Goal: Task Accomplishment & Management: Use online tool/utility

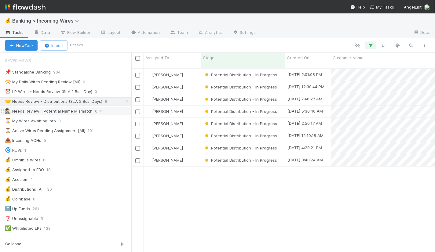
scroll to position [189, 303]
click at [63, 92] on div "⏰ LP Wires - Needs Review (SLA 1 Bus. Day)" at bounding box center [48, 92] width 87 height 8
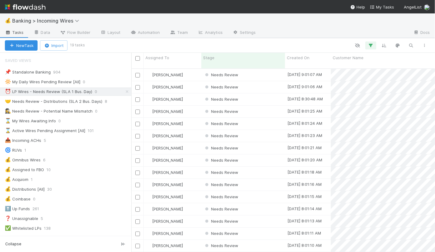
scroll to position [189, 303]
click at [270, 70] on div "Needs Review" at bounding box center [243, 75] width 84 height 12
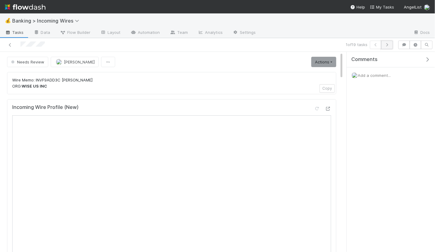
click at [388, 45] on icon "button" at bounding box center [387, 45] width 6 height 4
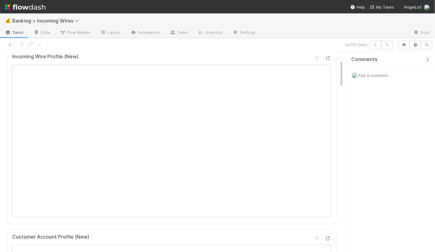
scroll to position [60, 0]
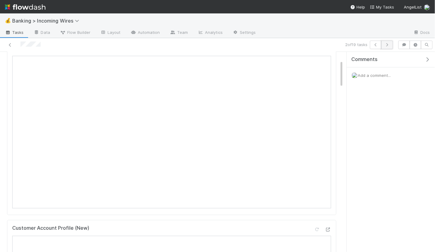
click at [389, 45] on icon "button" at bounding box center [387, 45] width 6 height 4
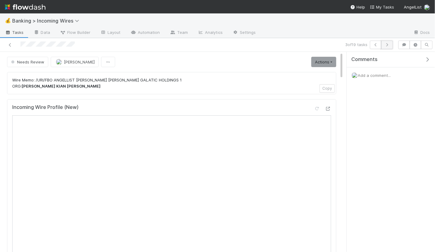
click at [388, 44] on icon "button" at bounding box center [387, 45] width 6 height 4
click at [386, 47] on button "button" at bounding box center [387, 45] width 12 height 9
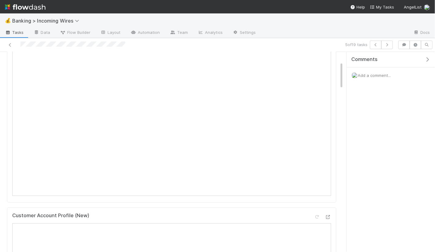
scroll to position [97, 0]
click at [389, 45] on icon "button" at bounding box center [387, 45] width 6 height 4
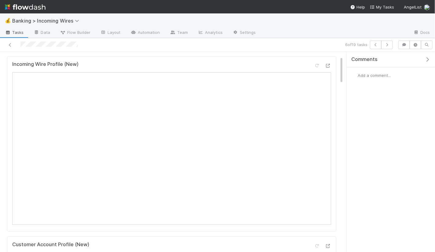
scroll to position [32, 0]
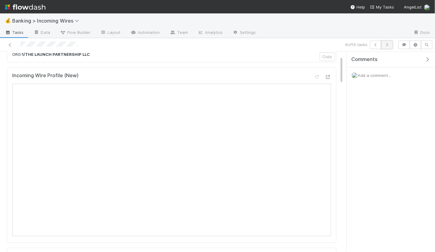
click at [389, 42] on button "button" at bounding box center [387, 45] width 12 height 9
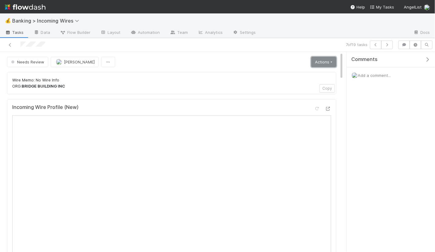
click at [325, 66] on link "Actions" at bounding box center [323, 62] width 25 height 10
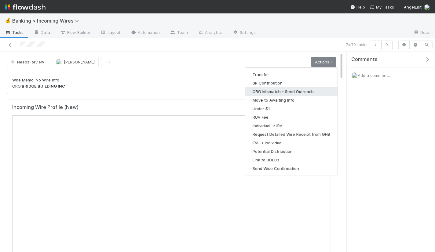
click at [288, 90] on button "ORG Mismatch - Send Outreach" at bounding box center [291, 91] width 92 height 9
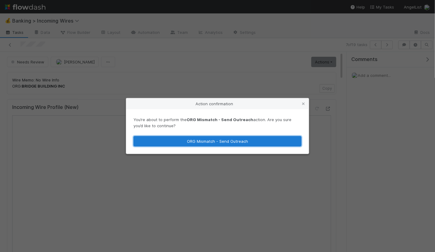
click at [278, 141] on button "ORG Mismatch - Send Outreach" at bounding box center [217, 141] width 168 height 10
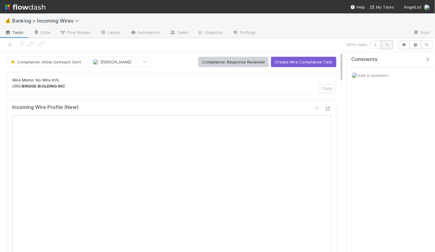
click at [389, 46] on icon "button" at bounding box center [387, 45] width 6 height 4
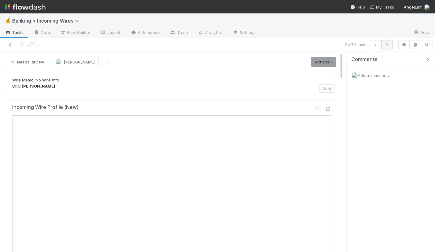
click at [389, 46] on icon "button" at bounding box center [387, 45] width 6 height 4
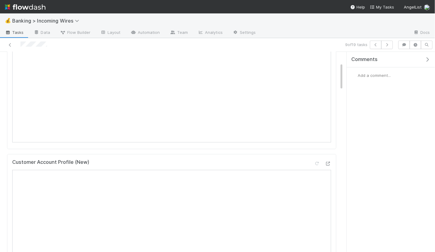
scroll to position [41, 0]
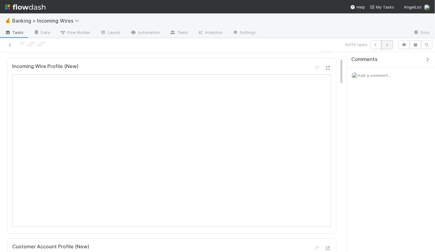
click at [389, 44] on icon "button" at bounding box center [387, 45] width 6 height 4
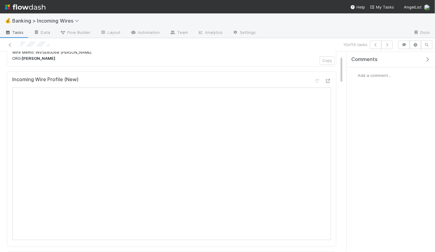
scroll to position [38, 0]
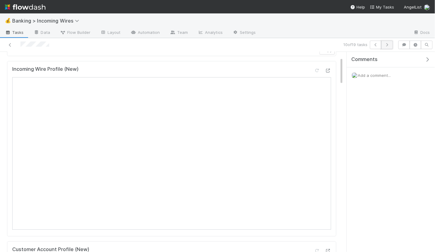
click at [389, 46] on icon "button" at bounding box center [387, 45] width 6 height 4
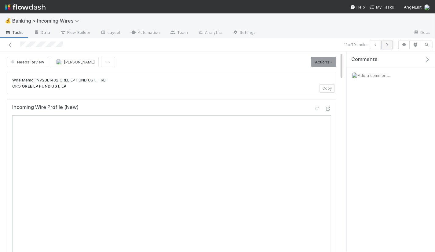
click at [389, 45] on icon "button" at bounding box center [387, 45] width 6 height 4
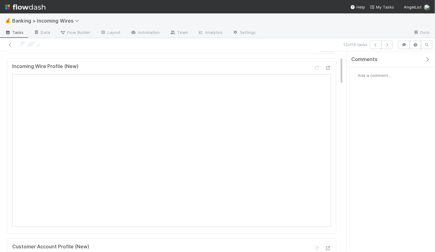
scroll to position [44, 0]
click at [391, 44] on button "button" at bounding box center [387, 45] width 12 height 9
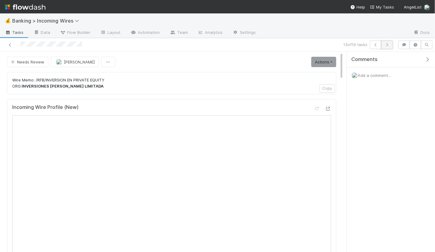
click at [389, 47] on button "button" at bounding box center [387, 45] width 12 height 9
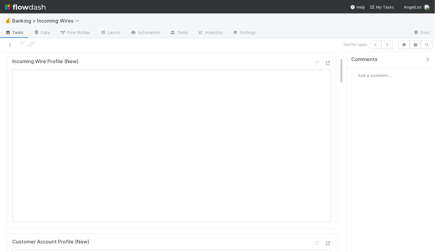
scroll to position [37, 0]
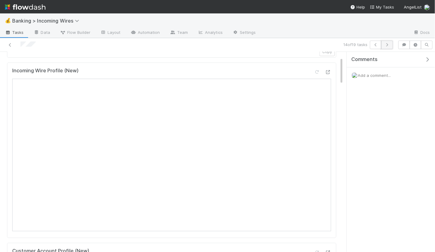
click at [388, 44] on icon "button" at bounding box center [387, 45] width 6 height 4
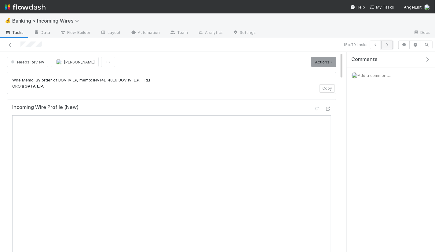
click at [389, 46] on icon "button" at bounding box center [387, 45] width 6 height 4
click at [386, 46] on icon "button" at bounding box center [387, 45] width 6 height 4
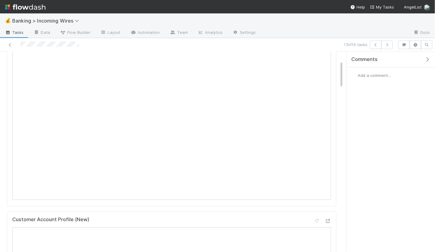
scroll to position [73, 0]
click at [386, 44] on icon "button" at bounding box center [387, 45] width 6 height 4
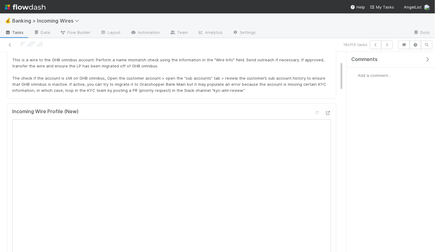
scroll to position [60, 0]
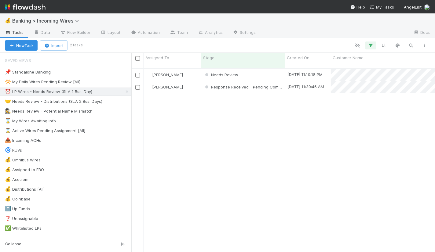
scroll to position [0, 0]
click at [195, 81] on div "[PERSON_NAME]" at bounding box center [172, 87] width 58 height 12
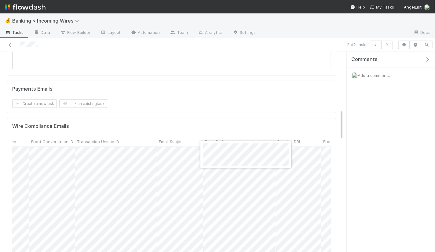
click at [186, 184] on div at bounding box center [217, 126] width 435 height 252
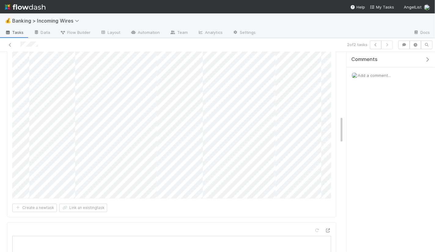
scroll to position [487, 0]
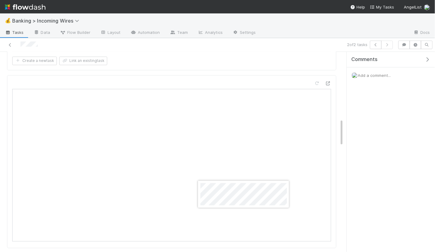
click at [334, 154] on div at bounding box center [217, 126] width 435 height 252
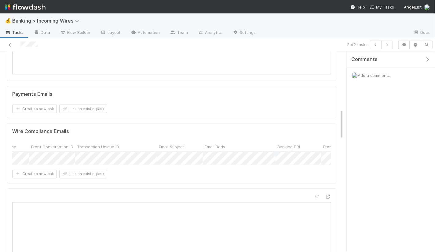
scroll to position [0, 346]
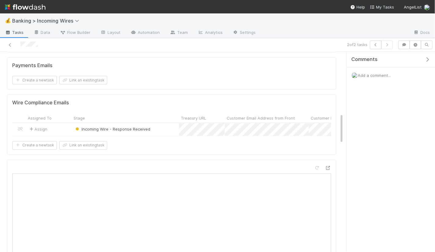
click at [0, 0] on div "💰 Banking > Incoming Wires Tasks Data Flow Builder Layout Automation Team Analy…" at bounding box center [217, 126] width 435 height 252
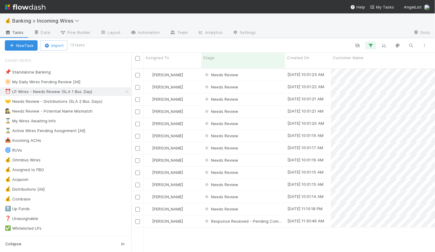
scroll to position [0, 0]
click at [271, 72] on div "Needs Review" at bounding box center [243, 75] width 84 height 12
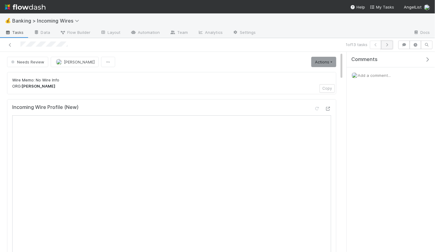
click at [387, 48] on button "button" at bounding box center [387, 45] width 12 height 9
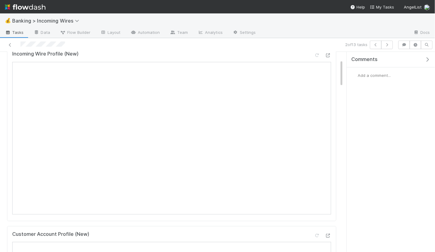
scroll to position [55, 0]
click at [387, 43] on icon "button" at bounding box center [387, 45] width 6 height 4
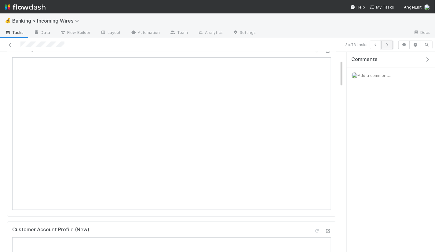
click at [388, 42] on button "button" at bounding box center [387, 45] width 12 height 9
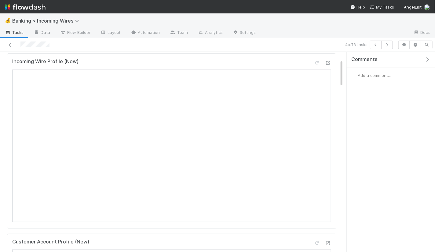
scroll to position [59, 0]
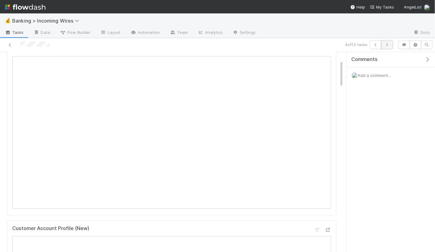
click at [390, 44] on icon "button" at bounding box center [387, 45] width 6 height 4
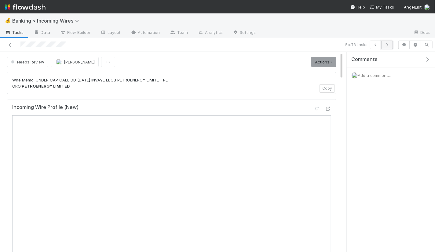
click at [389, 44] on icon "button" at bounding box center [387, 45] width 6 height 4
click at [390, 45] on icon "button" at bounding box center [387, 45] width 6 height 4
click at [389, 46] on icon "button" at bounding box center [387, 45] width 6 height 4
click at [388, 41] on button "button" at bounding box center [387, 45] width 12 height 9
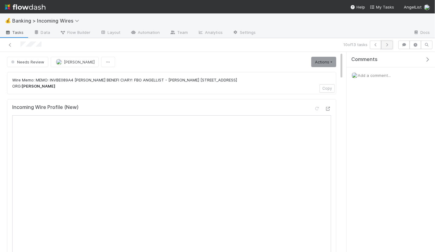
click at [390, 43] on icon "button" at bounding box center [387, 45] width 6 height 4
click at [389, 43] on icon "button" at bounding box center [387, 45] width 6 height 4
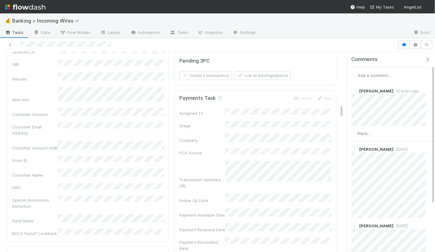
scroll to position [794, 0]
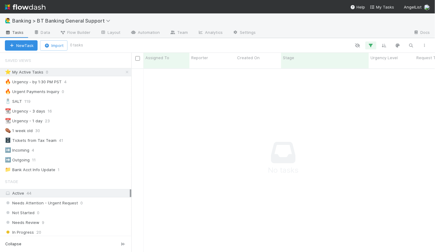
scroll to position [189, 303]
click at [340, 74] on div "Not Started" at bounding box center [325, 75] width 88 height 12
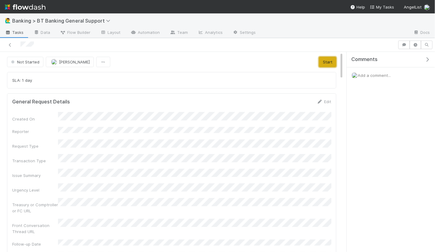
click at [323, 63] on button "Start" at bounding box center [327, 62] width 17 height 10
click at [20, 60] on span "In Progress" at bounding box center [24, 62] width 29 height 5
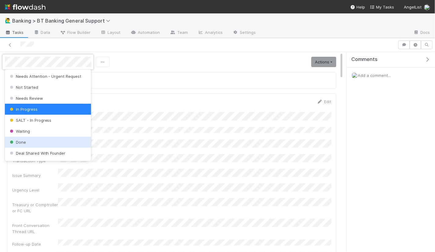
click at [37, 143] on div "Done" at bounding box center [48, 142] width 86 height 11
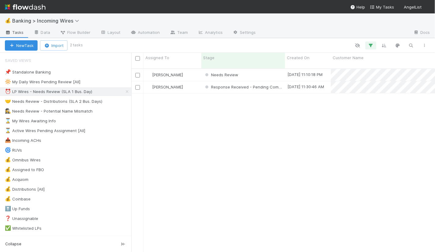
scroll to position [0, 0]
click at [80, 101] on div "🤝 Needs Review - Distributions (SLA 2 Bus. Days)" at bounding box center [53, 102] width 97 height 8
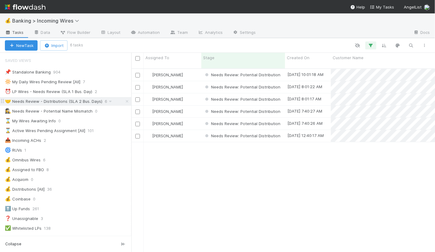
scroll to position [189, 303]
click at [189, 131] on div "[PERSON_NAME]" at bounding box center [172, 136] width 58 height 12
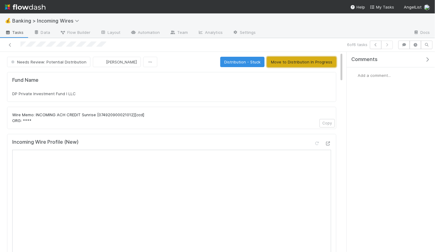
click at [300, 64] on button "Move to Distribution In Progress" at bounding box center [301, 62] width 69 height 10
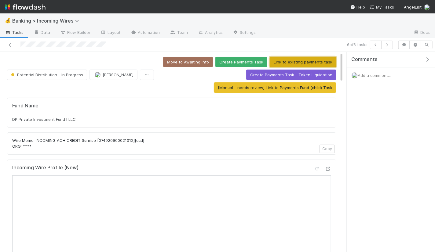
click at [312, 61] on button "Link to existing payments task" at bounding box center [303, 62] width 67 height 10
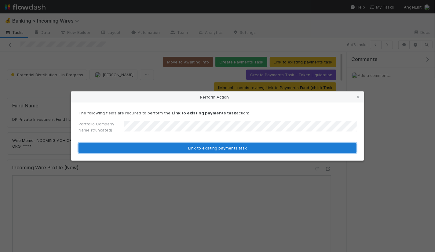
click at [238, 150] on button "Link to existing payments task" at bounding box center [217, 148] width 278 height 10
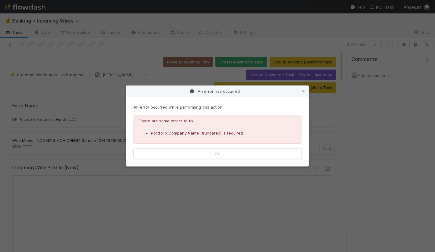
click at [238, 150] on button "Ok" at bounding box center [217, 154] width 168 height 10
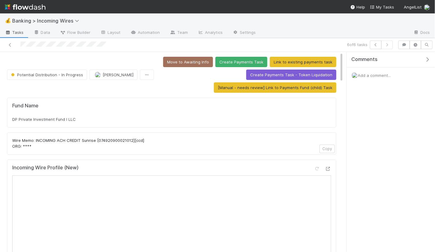
click at [110, 121] on div "Fund Name DP Private Investment Fund I LLC" at bounding box center [171, 113] width 329 height 30
copy div "DP Private Investment Fund I LLC"
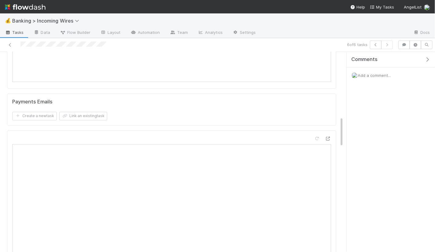
scroll to position [431, 0]
click at [93, 110] on button "Link an existing task" at bounding box center [83, 112] width 48 height 9
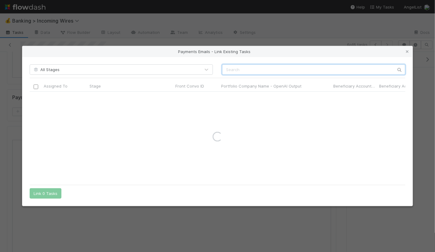
click at [254, 72] on input "text" at bounding box center [313, 69] width 183 height 10
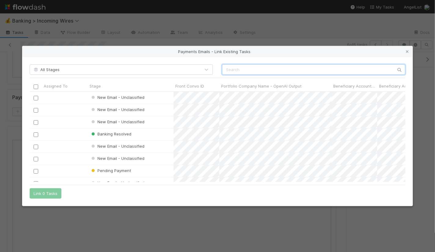
scroll to position [90, 375]
paste input "cnv_qmfahjb"
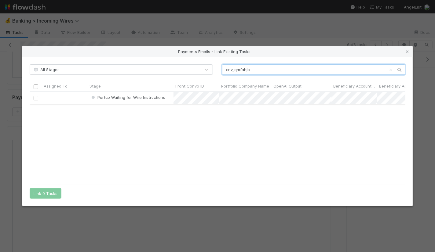
type input "cnv_qmfahjb"
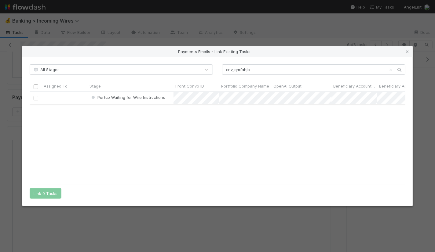
click at [35, 99] on input "checkbox" at bounding box center [36, 98] width 5 height 5
click at [49, 192] on button "Link 1 Task" at bounding box center [44, 193] width 29 height 10
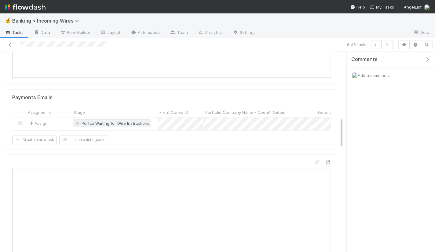
click at [122, 121] on span "Portco Waiting for Wire Instructions" at bounding box center [111, 123] width 75 height 5
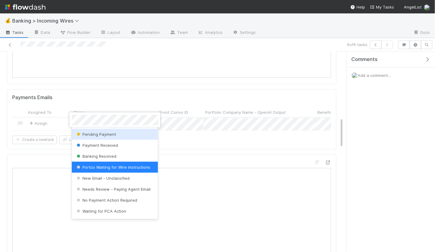
click at [119, 130] on div "Pending Payment" at bounding box center [115, 134] width 86 height 11
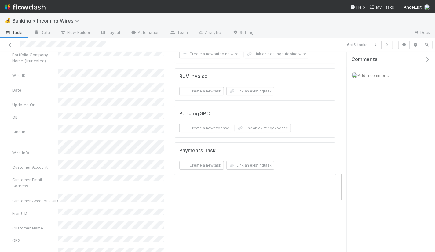
scroll to position [879, 0]
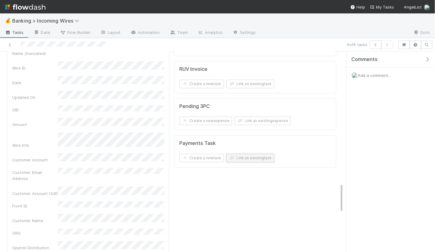
click at [259, 154] on button "Link an existing task" at bounding box center [250, 158] width 48 height 9
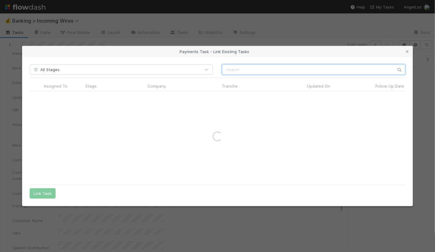
click at [304, 71] on input "text" at bounding box center [313, 69] width 183 height 10
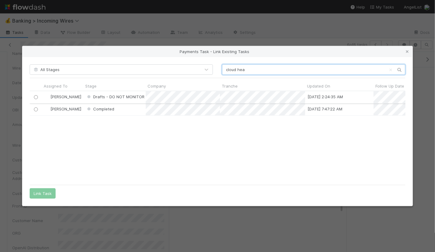
scroll to position [91, 375]
type input "cloud hea"
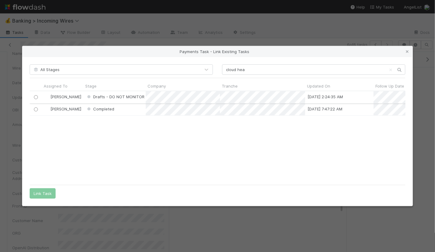
click at [36, 95] on input "radio" at bounding box center [36, 97] width 4 height 4
click at [41, 194] on button "Link Task" at bounding box center [43, 193] width 26 height 10
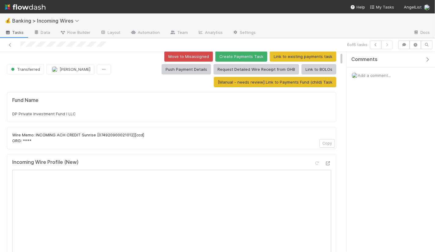
scroll to position [0, 0]
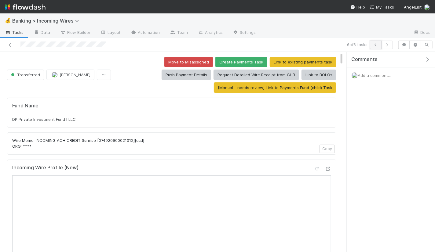
click at [377, 43] on icon "button" at bounding box center [375, 45] width 6 height 4
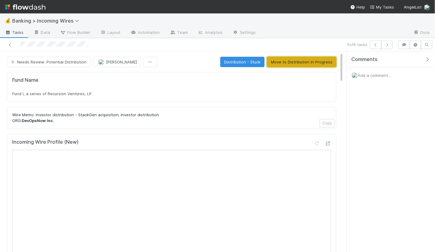
click at [301, 62] on button "Move to Distribution In Progress" at bounding box center [301, 62] width 69 height 10
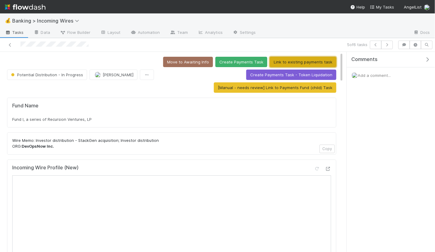
click at [285, 58] on button "Link to existing payments task" at bounding box center [303, 62] width 67 height 10
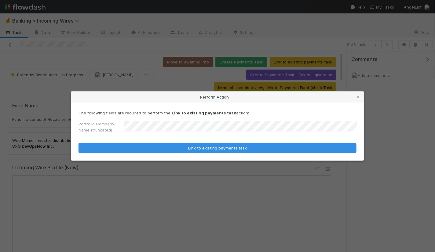
click at [78, 143] on button "Link to existing payments task" at bounding box center [217, 148] width 278 height 10
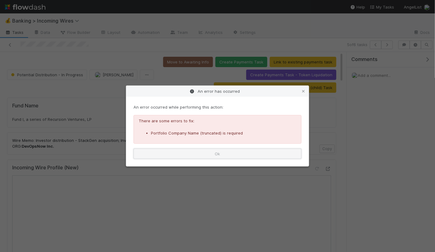
click at [245, 155] on button "Ok" at bounding box center [217, 154] width 168 height 10
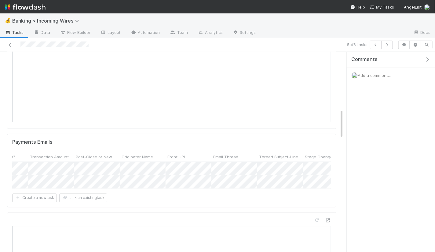
scroll to position [396, 0]
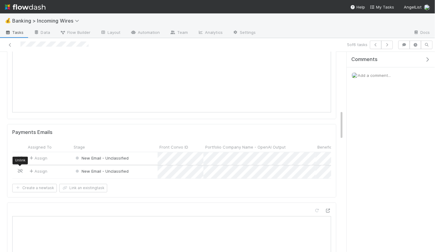
click at [21, 169] on icon at bounding box center [20, 171] width 6 height 4
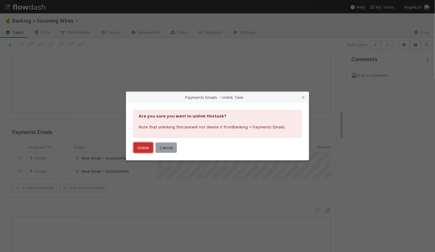
click at [145, 146] on button "Unlink" at bounding box center [143, 148] width 20 height 10
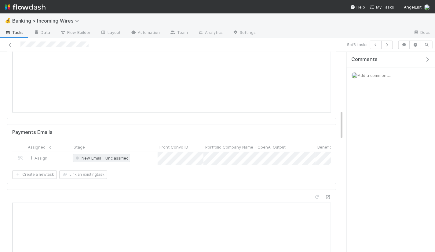
click at [106, 156] on span "New Email - Unclassified" at bounding box center [101, 158] width 54 height 5
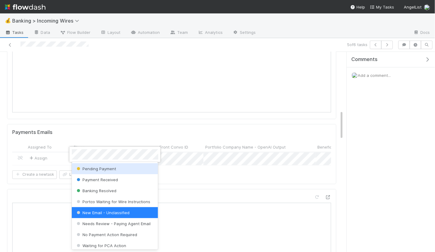
click at [107, 165] on div "Pending Payment" at bounding box center [115, 168] width 86 height 11
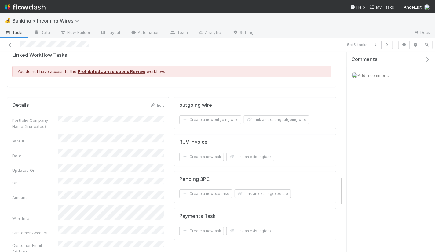
scroll to position [853, 0]
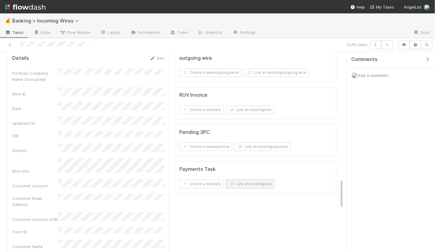
click at [255, 180] on button "Link an existing task" at bounding box center [250, 184] width 48 height 9
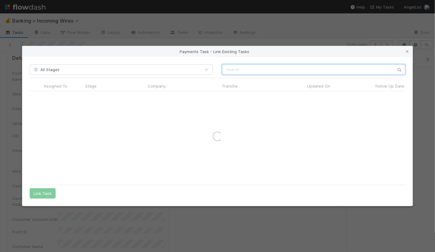
click at [293, 71] on input "text" at bounding box center [313, 69] width 183 height 10
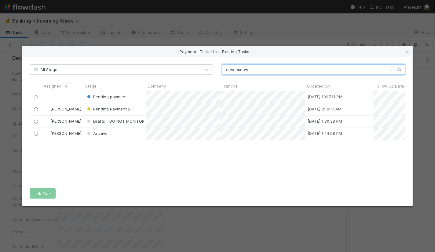
scroll to position [91, 375]
type input "devopsnow"
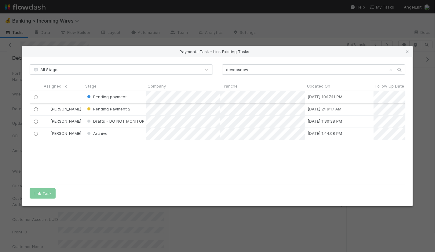
click at [37, 96] on input "radio" at bounding box center [36, 97] width 4 height 4
click at [47, 194] on button "Link Task" at bounding box center [43, 193] width 26 height 10
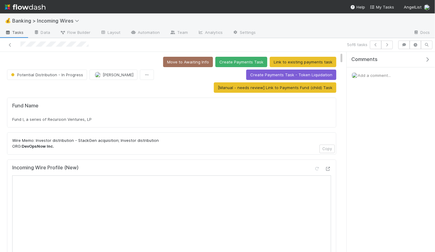
scroll to position [17, 0]
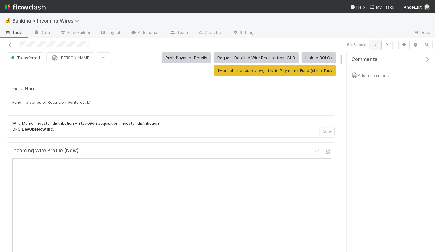
click at [374, 46] on button "button" at bounding box center [376, 45] width 12 height 9
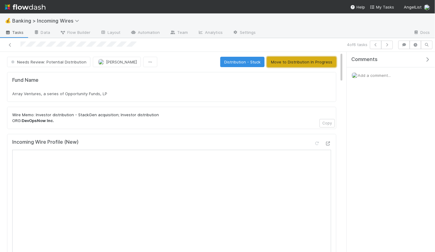
click at [334, 61] on button "Move to Distribution In Progress" at bounding box center [301, 62] width 69 height 10
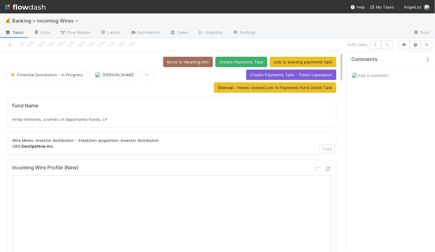
click at [133, 117] on div "Array Ventures, a series of Opportunity Funds, LP" at bounding box center [171, 119] width 319 height 6
copy div "Array Ventures, a series of Opportunity Funds, LP"
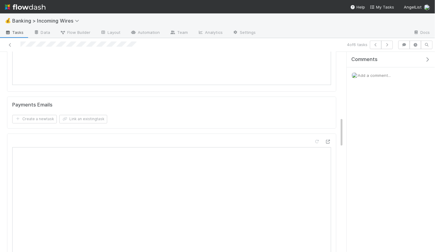
scroll to position [438, 0]
click at [100, 103] on button "Link an existing task" at bounding box center [83, 105] width 48 height 9
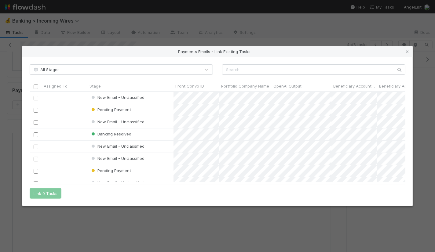
scroll to position [90, 375]
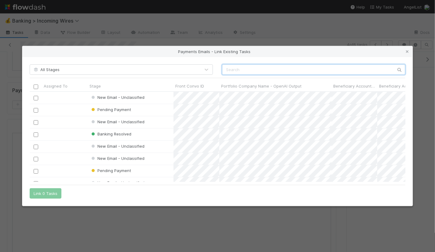
click at [250, 72] on input "text" at bounding box center [313, 69] width 183 height 10
paste input "cnv_qjkbrif"
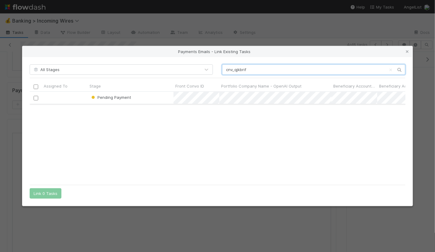
type input "cnv_qjkbrif"
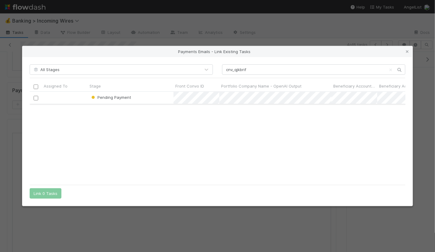
click at [37, 99] on input "checkbox" at bounding box center [36, 98] width 5 height 5
click at [50, 193] on button "Link 1 Task" at bounding box center [44, 193] width 29 height 10
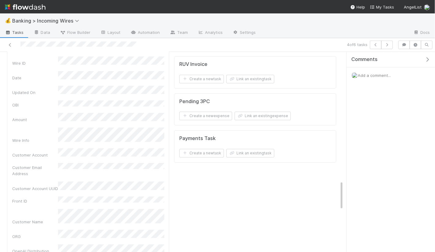
scroll to position [914, 0]
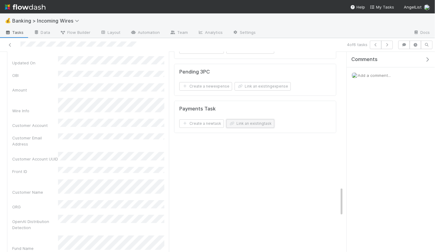
click at [252, 119] on button "Link an existing task" at bounding box center [250, 123] width 48 height 9
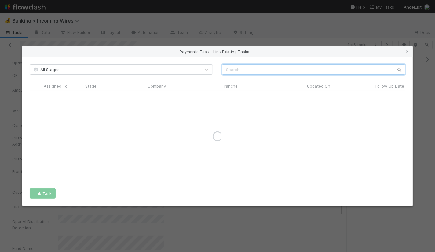
click at [288, 74] on input "text" at bounding box center [313, 69] width 183 height 10
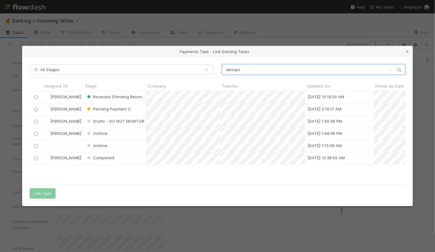
scroll to position [91, 375]
type input "devops"
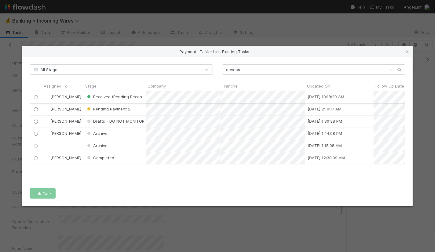
click at [35, 98] on input "radio" at bounding box center [36, 97] width 4 height 4
click at [43, 194] on button "Link Task" at bounding box center [43, 193] width 26 height 10
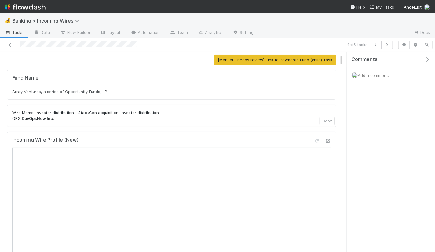
scroll to position [43, 0]
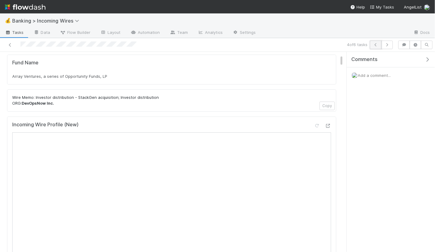
click at [375, 45] on icon "button" at bounding box center [375, 45] width 6 height 4
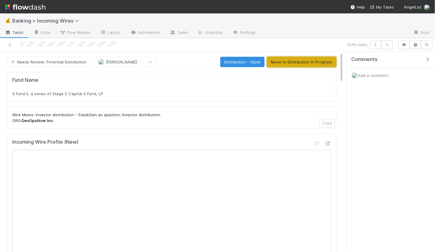
click at [295, 62] on button "Move to Distribution In Progress" at bounding box center [301, 62] width 69 height 10
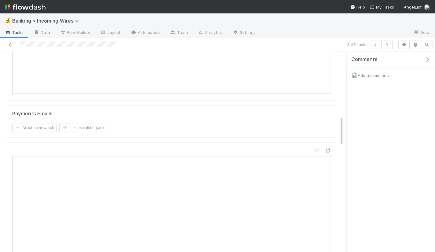
scroll to position [429, 0]
click at [100, 112] on button "Link an existing task" at bounding box center [83, 113] width 48 height 9
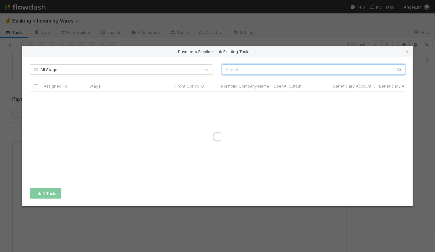
click at [281, 69] on input "text" at bounding box center [313, 69] width 183 height 10
paste input "cnv_qjkbrif"
type input "cnv_qjkbrif"
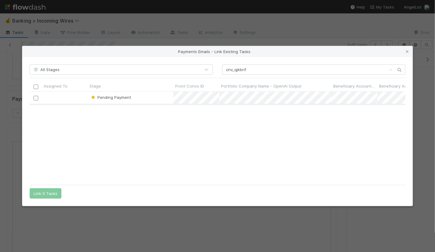
click at [36, 97] on input "checkbox" at bounding box center [36, 98] width 5 height 5
click at [44, 194] on button "Link 1 Task" at bounding box center [44, 193] width 29 height 10
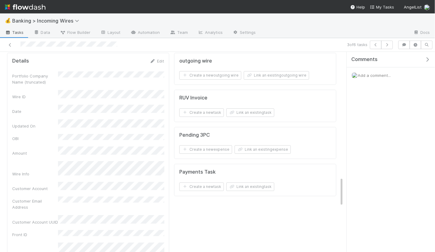
scroll to position [864, 0]
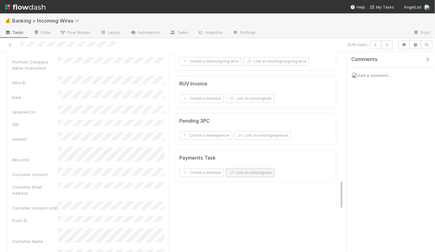
click at [264, 168] on button "Link an existing task" at bounding box center [250, 172] width 48 height 9
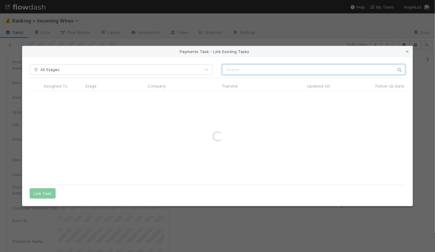
click at [299, 70] on input "text" at bounding box center [313, 69] width 183 height 10
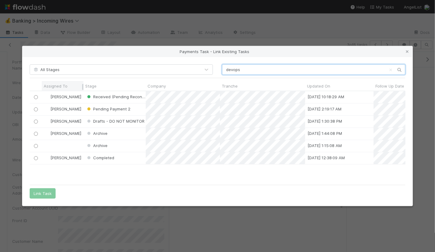
scroll to position [91, 375]
type input "devops"
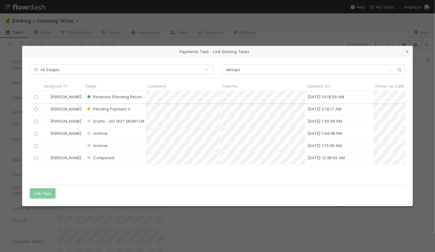
click at [34, 96] on input "radio" at bounding box center [36, 97] width 4 height 4
click at [38, 192] on button "Link Task" at bounding box center [43, 193] width 26 height 10
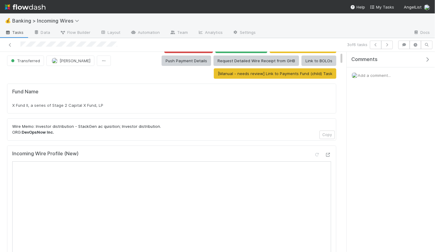
scroll to position [0, 0]
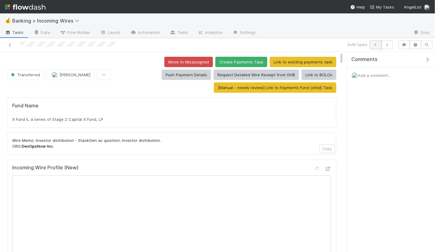
click at [375, 46] on icon "button" at bounding box center [375, 45] width 6 height 4
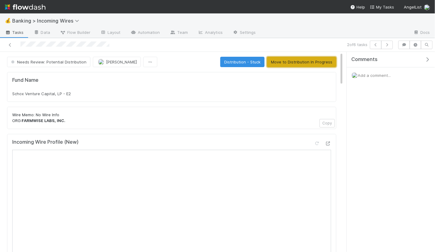
click at [320, 60] on button "Move to Distribution In Progress" at bounding box center [301, 62] width 69 height 10
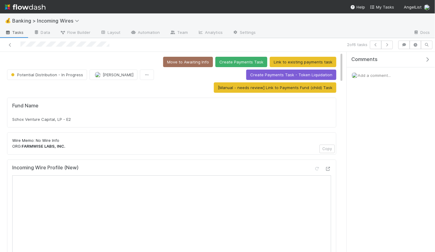
click at [145, 116] on div "Schox Venture Capital, LP - E2" at bounding box center [171, 119] width 319 height 6
copy div "Schox Venture Capital, LP - E2"
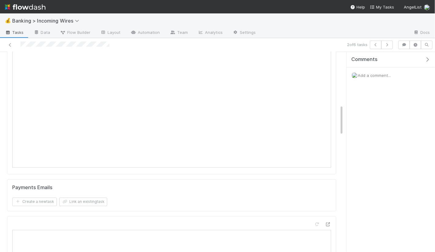
scroll to position [346, 0]
click at [98, 197] on button "Link an existing task" at bounding box center [83, 197] width 48 height 9
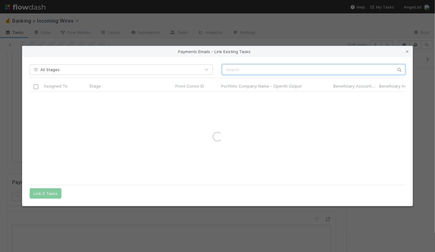
click at [280, 72] on input "text" at bounding box center [313, 69] width 183 height 10
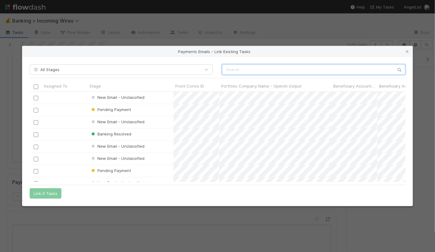
scroll to position [90, 375]
paste input "cnv_qm74t8n"
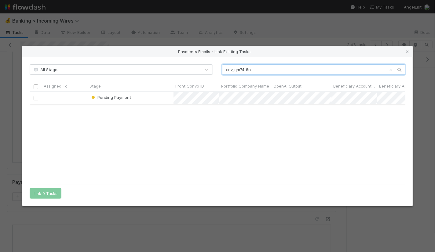
type input "cnv_qm74t8n"
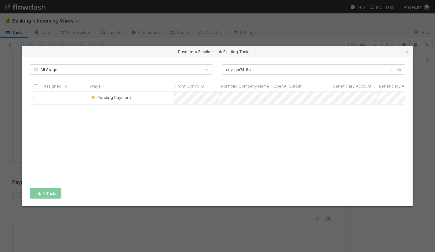
click at [36, 97] on input "checkbox" at bounding box center [36, 98] width 5 height 5
click at [47, 195] on button "Link 1 Task" at bounding box center [44, 193] width 29 height 10
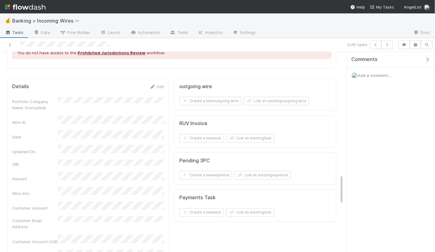
scroll to position [843, 0]
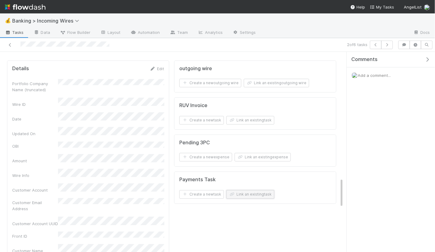
click at [265, 190] on button "Link an existing task" at bounding box center [250, 194] width 48 height 9
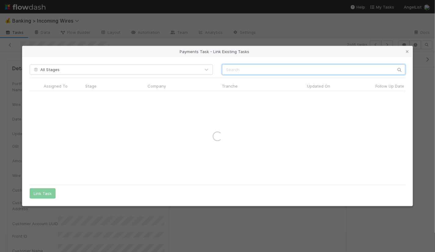
click at [306, 70] on input "text" at bounding box center [313, 69] width 183 height 10
type input "farmwise"
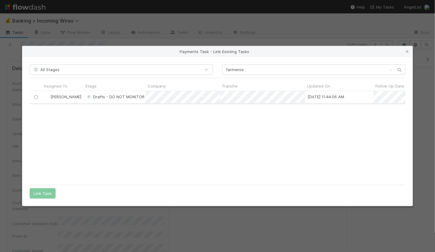
click at [34, 96] on input "radio" at bounding box center [36, 97] width 4 height 4
click at [47, 192] on button "Link Task" at bounding box center [43, 193] width 26 height 10
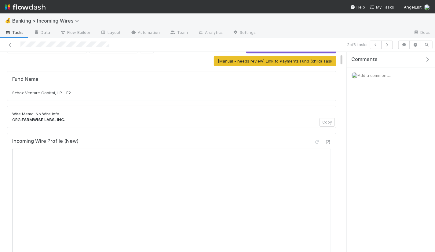
scroll to position [51, 0]
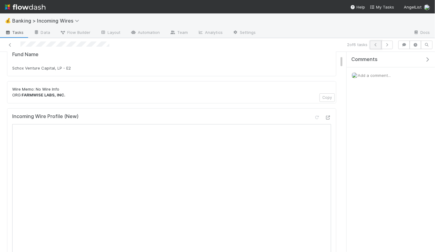
click at [374, 42] on button "button" at bounding box center [376, 45] width 12 height 9
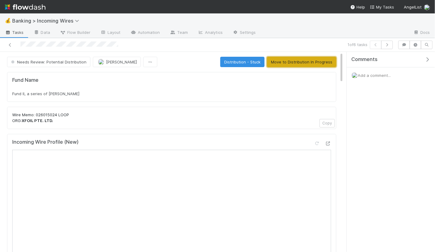
click at [300, 64] on button "Move to Distribution In Progress" at bounding box center [301, 62] width 69 height 10
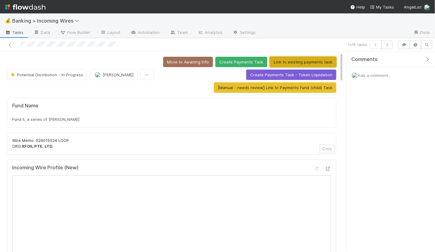
click at [278, 62] on button "Link to existing payments task" at bounding box center [303, 62] width 67 height 10
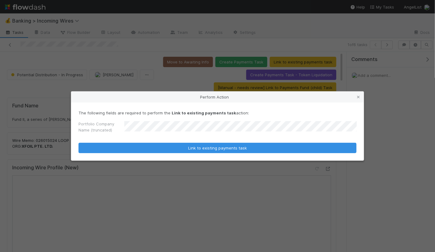
click at [78, 143] on button "Link to existing payments task" at bounding box center [217, 148] width 278 height 10
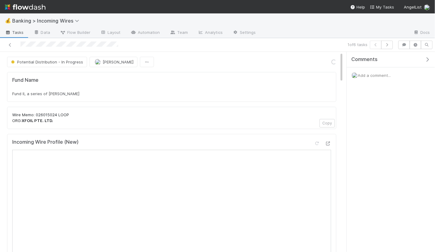
scroll to position [124, 319]
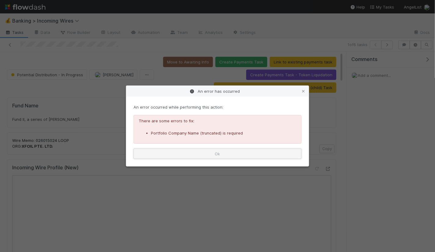
click at [216, 154] on button "Ok" at bounding box center [217, 154] width 168 height 10
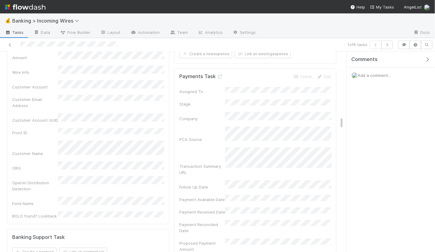
scroll to position [1071, 0]
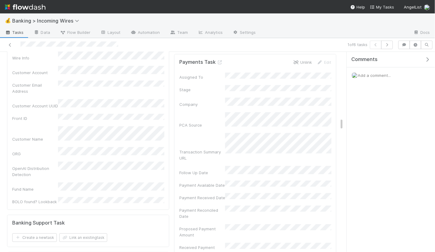
click at [306, 60] on link "Unlink" at bounding box center [302, 62] width 19 height 5
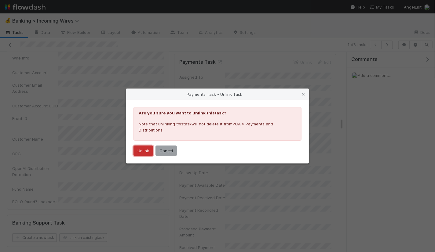
click at [137, 149] on button "Unlink" at bounding box center [143, 151] width 20 height 10
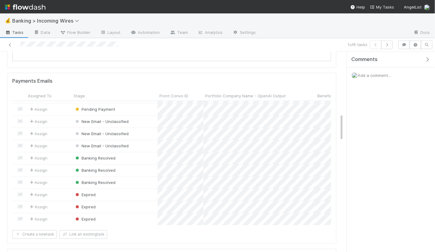
scroll to position [34, 0]
click at [21, 217] on icon at bounding box center [20, 219] width 6 height 4
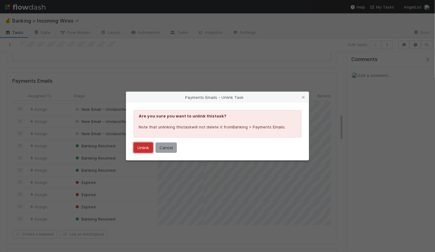
click at [144, 149] on button "Unlink" at bounding box center [143, 148] width 20 height 10
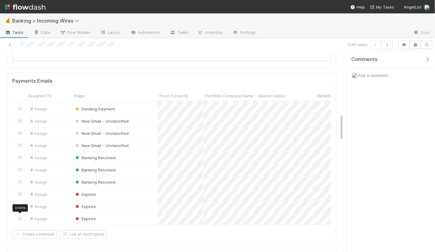
scroll to position [22, 0]
click at [20, 217] on icon at bounding box center [20, 219] width 6 height 4
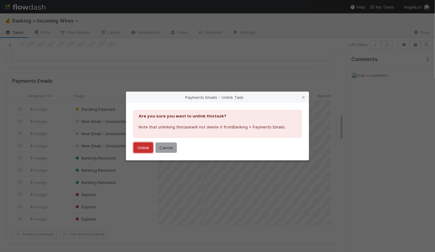
click at [135, 148] on button "Unlink" at bounding box center [143, 148] width 20 height 10
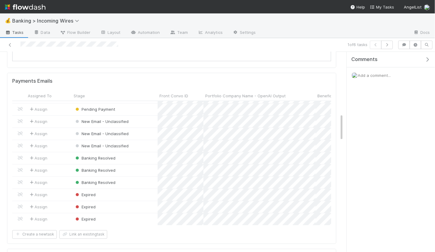
scroll to position [10, 0]
click at [20, 217] on icon at bounding box center [20, 219] width 6 height 4
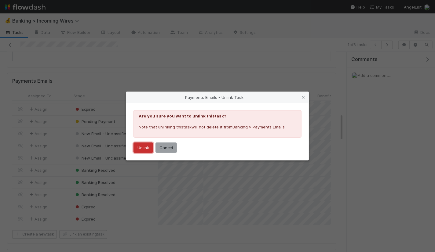
click at [138, 147] on button "Unlink" at bounding box center [143, 148] width 20 height 10
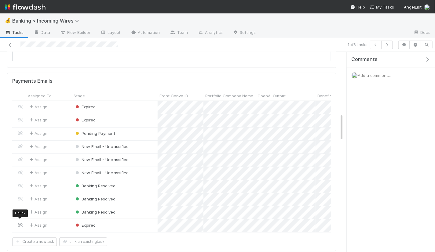
click at [20, 223] on icon at bounding box center [20, 225] width 6 height 4
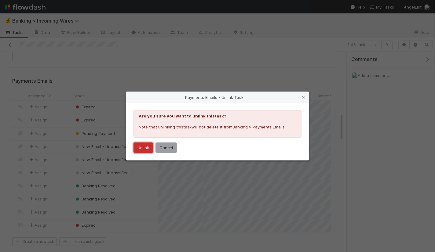
click at [143, 148] on button "Unlink" at bounding box center [143, 148] width 20 height 10
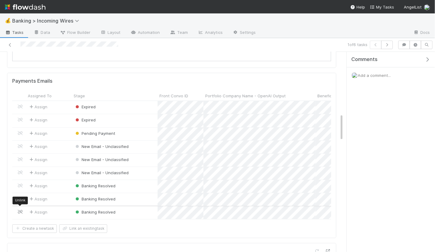
click at [19, 210] on icon at bounding box center [20, 212] width 6 height 4
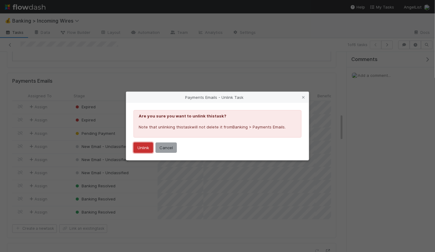
click at [140, 148] on button "Unlink" at bounding box center [143, 148] width 20 height 10
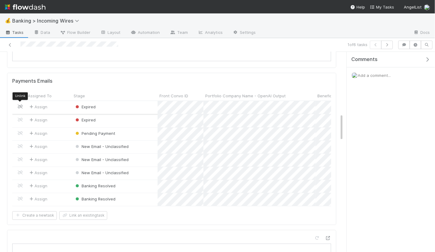
click at [20, 105] on icon at bounding box center [20, 107] width 6 height 4
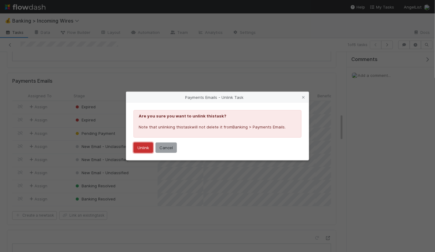
click at [138, 150] on button "Unlink" at bounding box center [143, 148] width 20 height 10
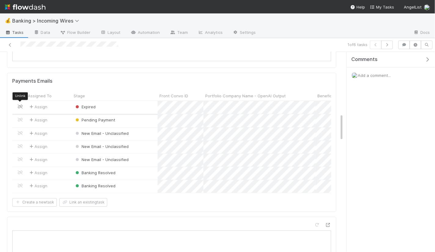
click at [19, 105] on icon at bounding box center [20, 107] width 6 height 4
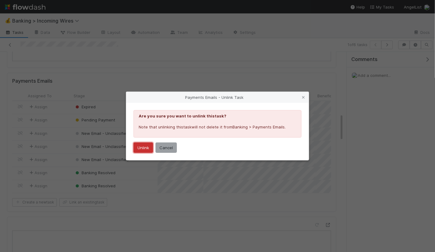
click at [138, 149] on button "Unlink" at bounding box center [143, 148] width 20 height 10
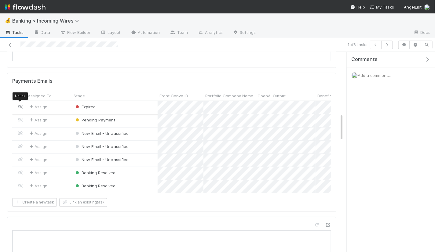
click at [20, 105] on icon at bounding box center [20, 107] width 6 height 4
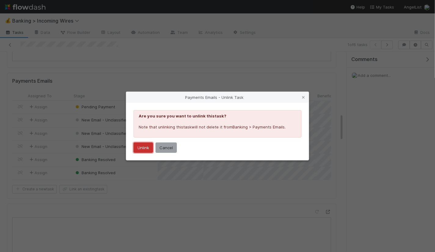
click at [138, 145] on button "Unlink" at bounding box center [143, 148] width 20 height 10
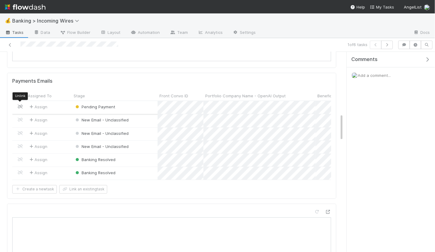
click at [20, 105] on icon at bounding box center [20, 107] width 6 height 4
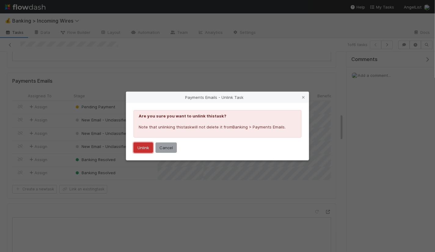
click at [139, 148] on button "Unlink" at bounding box center [143, 148] width 20 height 10
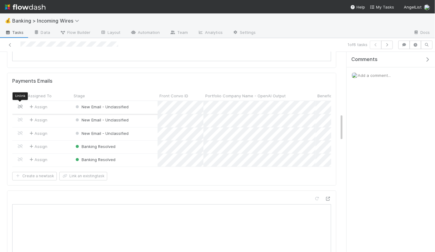
click at [20, 105] on icon at bounding box center [20, 107] width 6 height 4
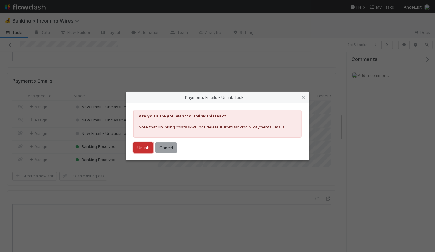
click at [141, 145] on button "Unlink" at bounding box center [143, 148] width 20 height 10
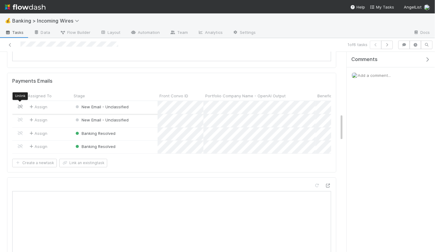
click at [20, 105] on icon at bounding box center [20, 107] width 6 height 4
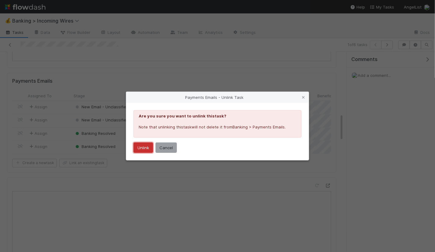
click at [143, 149] on button "Unlink" at bounding box center [143, 148] width 20 height 10
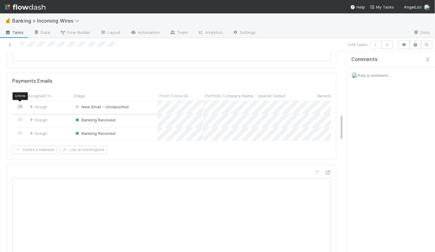
click at [21, 105] on icon at bounding box center [20, 107] width 6 height 4
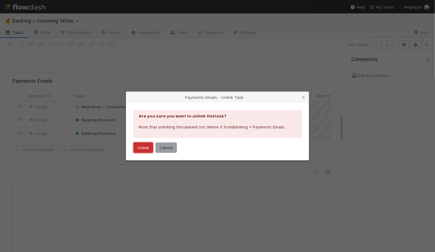
click at [144, 150] on button "Unlink" at bounding box center [143, 148] width 20 height 10
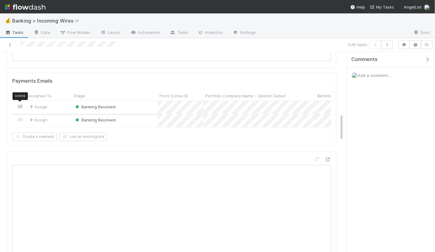
click at [20, 105] on icon at bounding box center [20, 107] width 6 height 4
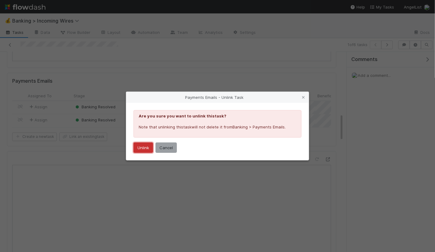
click at [140, 148] on button "Unlink" at bounding box center [143, 148] width 20 height 10
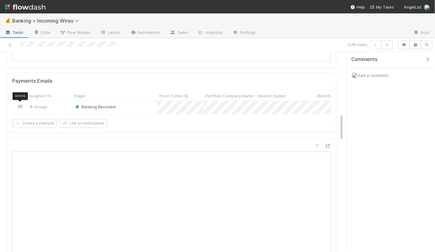
click at [20, 105] on icon at bounding box center [20, 107] width 6 height 4
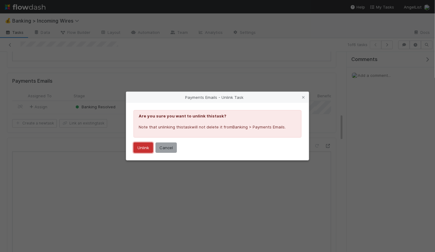
click at [143, 147] on button "Unlink" at bounding box center [143, 148] width 20 height 10
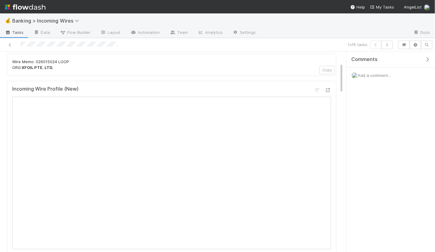
scroll to position [0, 0]
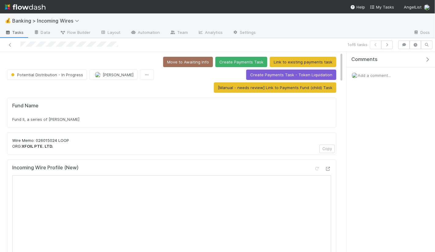
click at [136, 117] on div "Fund II, a series of Kearny Jackson, LP" at bounding box center [171, 119] width 319 height 6
copy div "Fund II, a series of Kearny Jackson, LP"
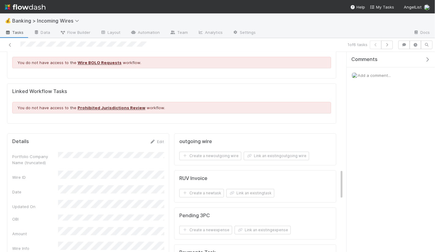
scroll to position [773, 0]
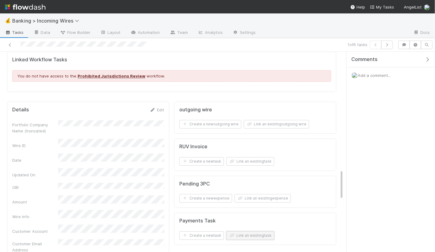
click at [253, 231] on button "Link an existing task" at bounding box center [250, 235] width 48 height 9
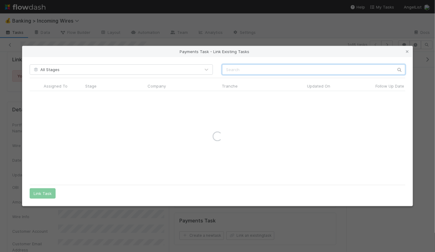
click at [269, 68] on input "text" at bounding box center [313, 69] width 183 height 10
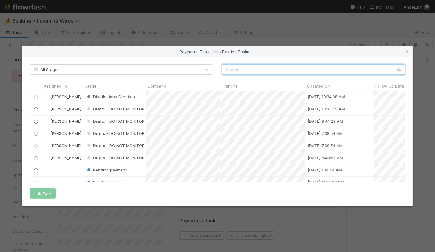
scroll to position [91, 375]
paste input "cnv_otlv1vr"
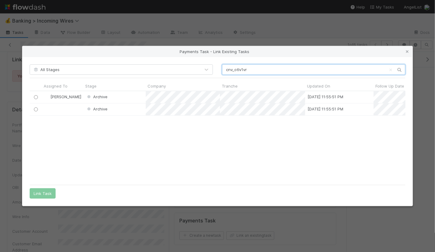
type input "cnv_otlv1vr"
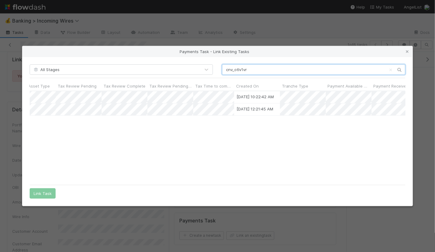
scroll to position [0, 425]
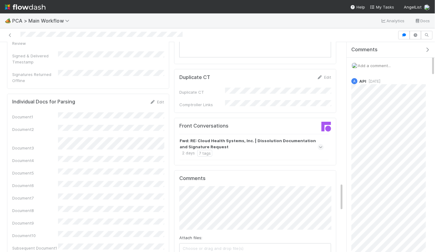
scroll to position [685, 0]
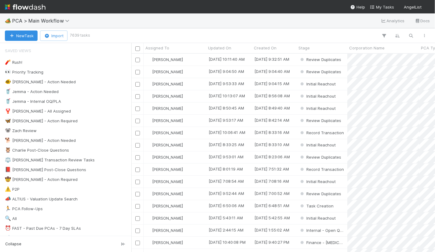
scroll to position [0, 0]
click at [407, 34] on button "button" at bounding box center [410, 36] width 11 height 8
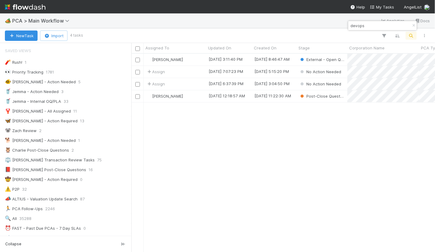
scroll to position [199, 303]
type input "devops"
click at [198, 60] on div "[PERSON_NAME]" at bounding box center [174, 60] width 63 height 12
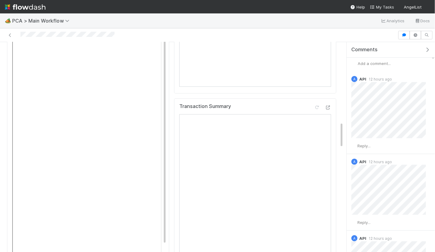
scroll to position [637, 0]
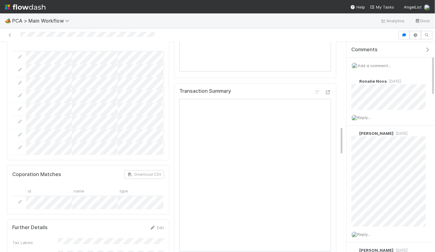
scroll to position [608, 0]
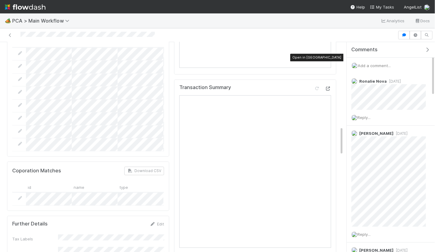
click at [328, 87] on icon at bounding box center [328, 89] width 6 height 4
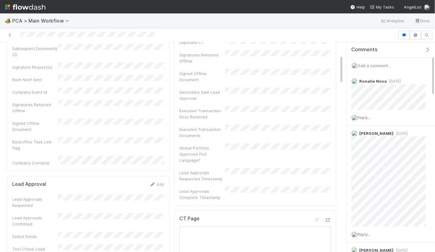
scroll to position [0, 0]
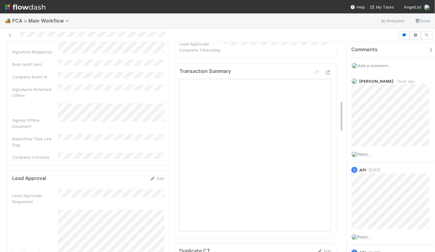
scroll to position [373, 0]
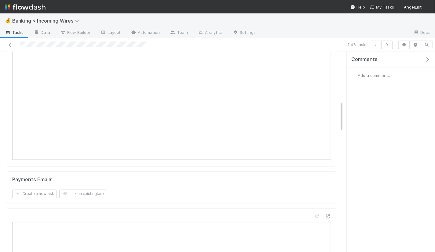
scroll to position [414, 0]
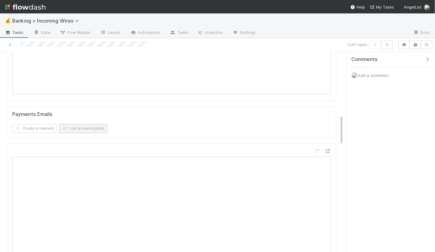
click at [96, 128] on button "Link an existing task" at bounding box center [83, 129] width 48 height 9
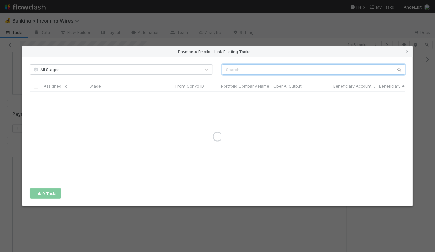
click at [269, 70] on input "text" at bounding box center [313, 69] width 183 height 10
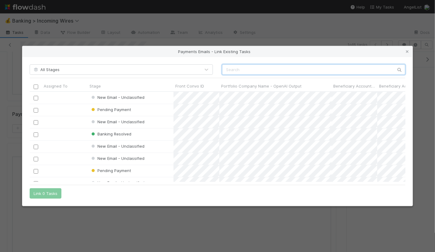
scroll to position [90, 375]
paste input "cnv_otlv1vr"
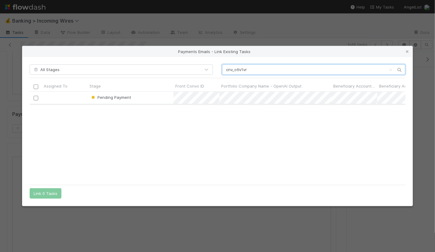
type input "cnv_otlv1vr"
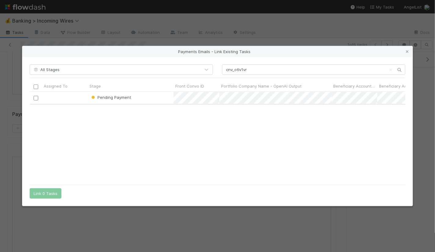
click at [36, 96] on input "checkbox" at bounding box center [36, 98] width 5 height 5
click at [38, 190] on button "Link 1 Task" at bounding box center [44, 193] width 29 height 10
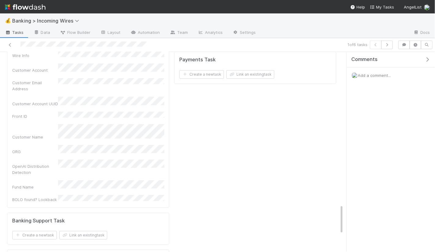
scroll to position [892, 0]
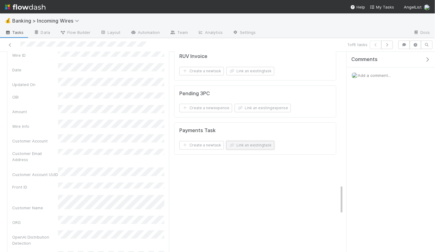
click at [255, 141] on button "Link an existing task" at bounding box center [250, 145] width 48 height 9
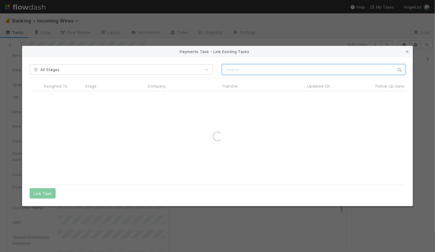
click at [288, 68] on input "text" at bounding box center [313, 69] width 183 height 10
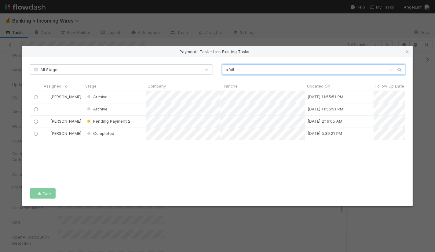
scroll to position [91, 375]
type input "xfoil"
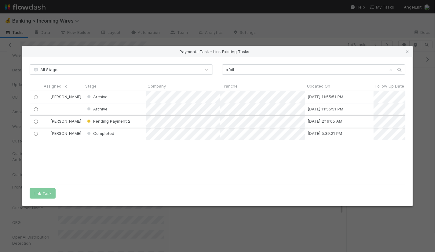
click at [34, 121] on input "radio" at bounding box center [36, 122] width 4 height 4
click at [42, 195] on button "Link Task" at bounding box center [43, 193] width 26 height 10
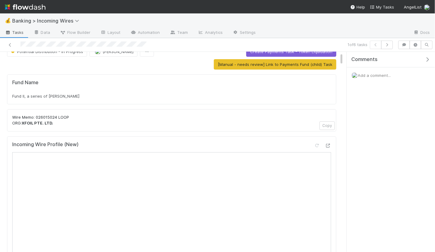
scroll to position [32, 0]
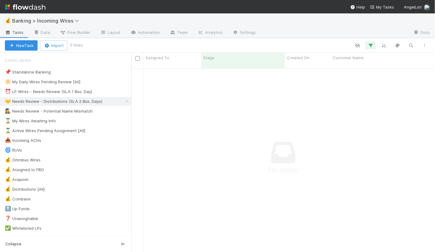
scroll to position [189, 303]
click at [67, 92] on div "⏰ LP Wires - Needs Review (SLA 1 Bus. Day)" at bounding box center [48, 92] width 87 height 8
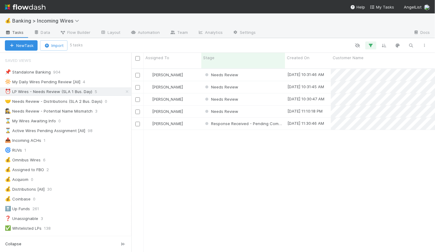
scroll to position [189, 303]
click at [255, 70] on div "Needs Review" at bounding box center [243, 75] width 84 height 12
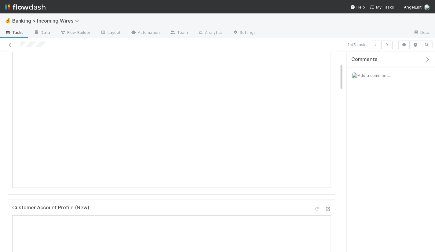
scroll to position [81, 0]
click at [390, 45] on icon "button" at bounding box center [387, 45] width 6 height 4
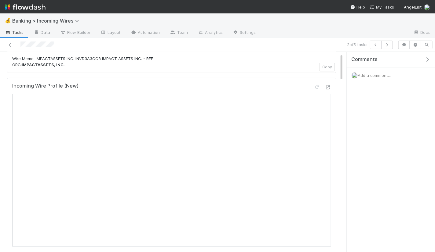
scroll to position [32, 0]
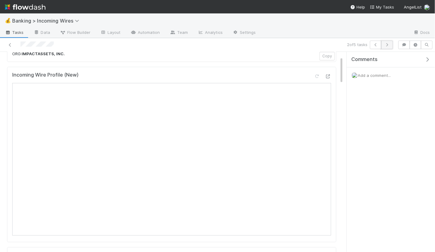
click at [387, 42] on button "button" at bounding box center [387, 45] width 12 height 9
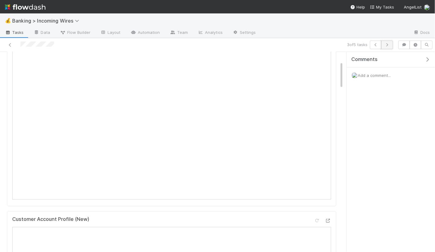
click at [388, 44] on icon "button" at bounding box center [387, 45] width 6 height 4
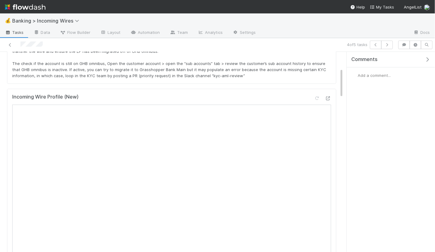
scroll to position [44, 0]
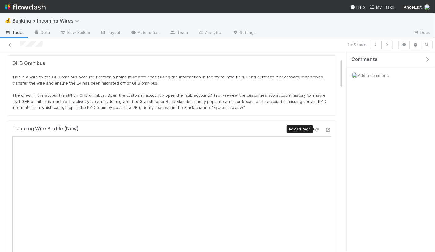
click at [317, 127] on div at bounding box center [317, 130] width 6 height 6
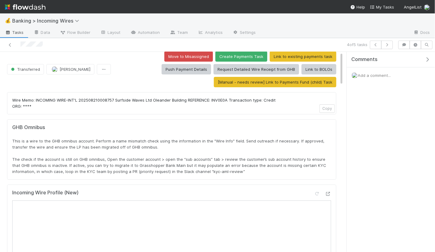
scroll to position [0, 0]
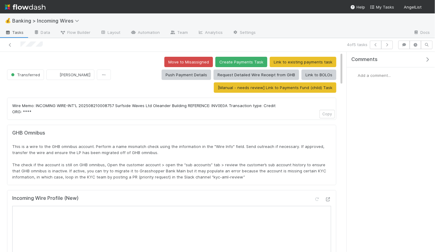
click at [103, 135] on div "GHB Omnibus This is a wire to the GHB omnibus account. Perform a name mismatch …" at bounding box center [171, 155] width 319 height 50
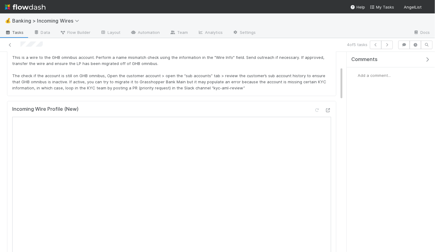
scroll to position [91, 0]
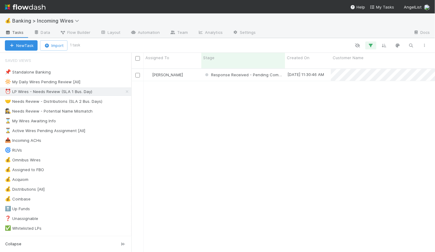
scroll to position [0, 0]
click at [197, 69] on div "[PERSON_NAME]" at bounding box center [172, 75] width 58 height 12
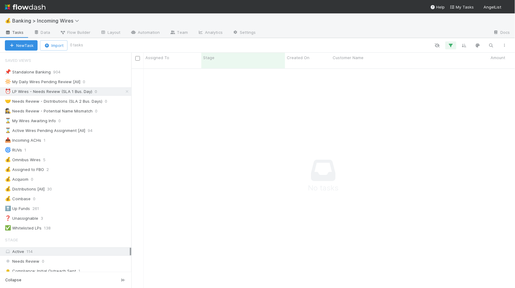
scroll to position [225, 383]
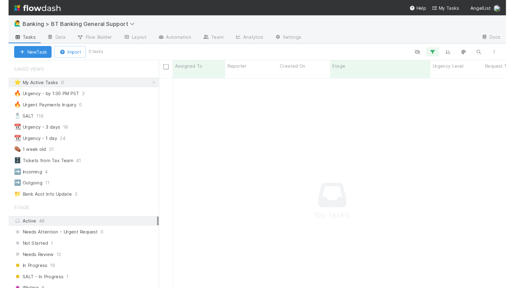
scroll to position [225, 383]
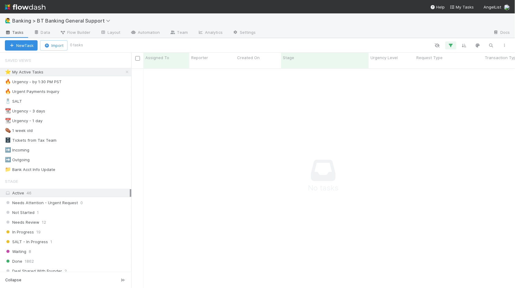
scroll to position [225, 383]
